Goal: Navigation & Orientation: Find specific page/section

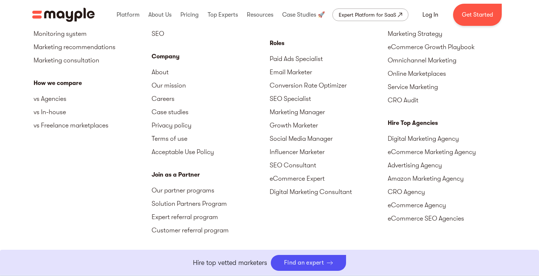
scroll to position [1886, 0]
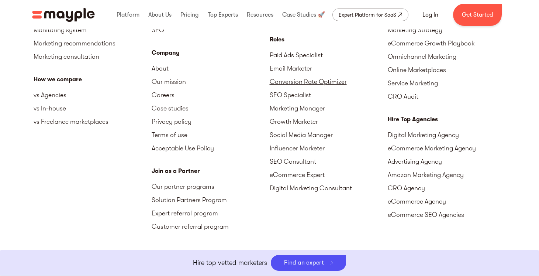
click at [309, 88] on link "Conversion Rate Optimizer" at bounding box center [329, 81] width 118 height 13
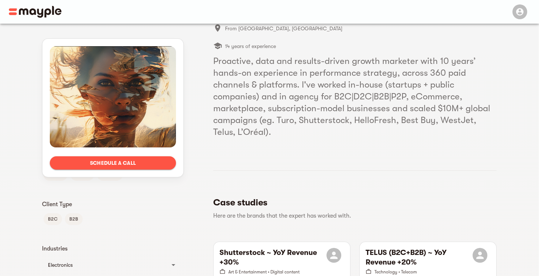
scroll to position [40, 0]
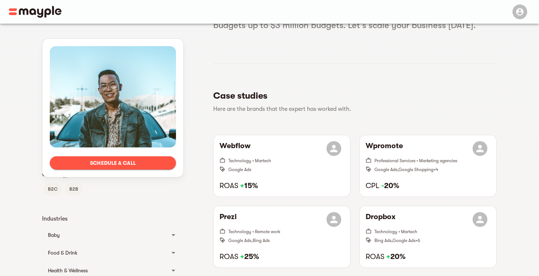
scroll to position [202, 0]
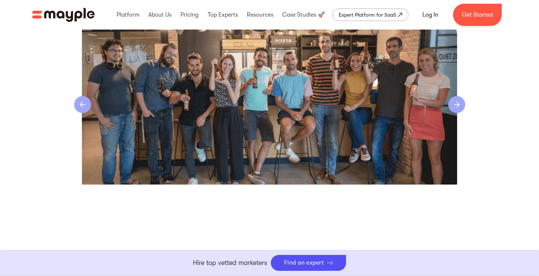
scroll to position [1596, 0]
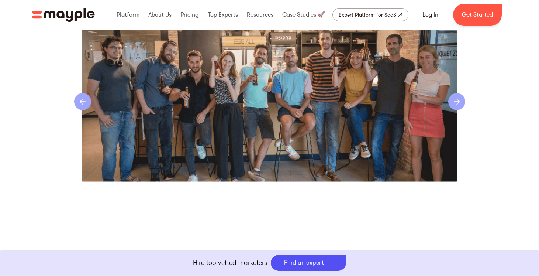
click at [455, 110] on div "next slide" at bounding box center [456, 101] width 17 height 17
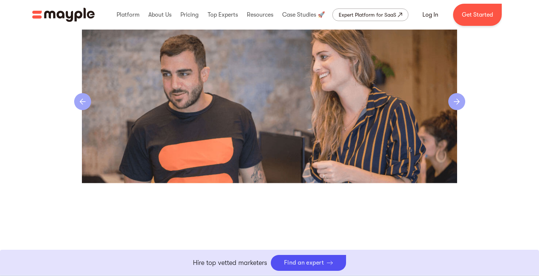
click at [455, 110] on div "next slide" at bounding box center [456, 101] width 17 height 17
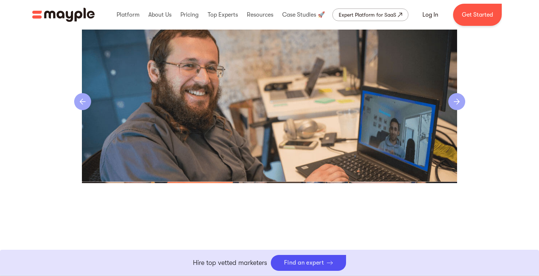
click at [455, 110] on div "next slide" at bounding box center [456, 101] width 17 height 17
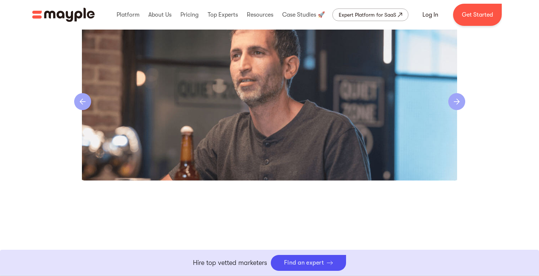
click at [455, 110] on div "next slide" at bounding box center [456, 101] width 17 height 17
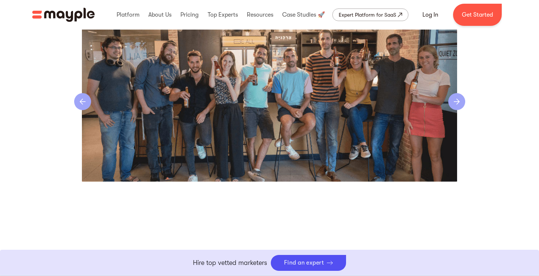
click at [455, 110] on div "next slide" at bounding box center [456, 101] width 17 height 17
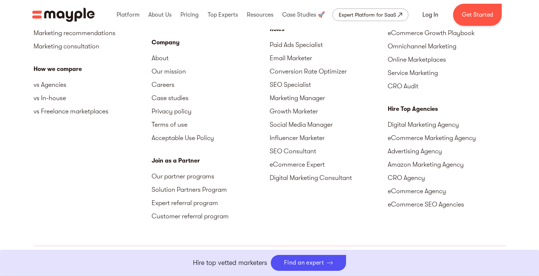
scroll to position [1981, 0]
